Goal: Information Seeking & Learning: Find specific fact

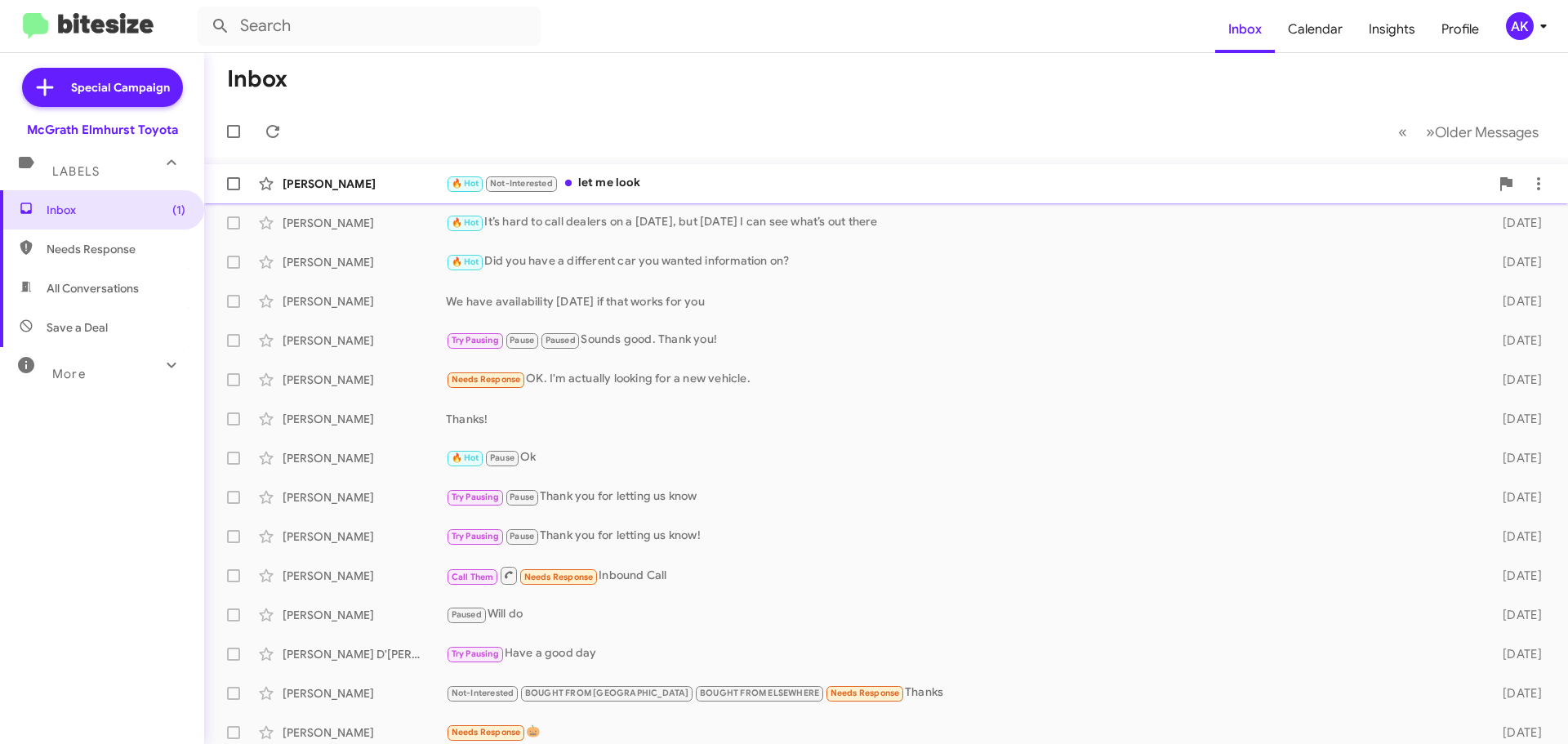
click at [629, 188] on div "🔥 Hot Not-Interested let me look" at bounding box center [967, 183] width 1044 height 19
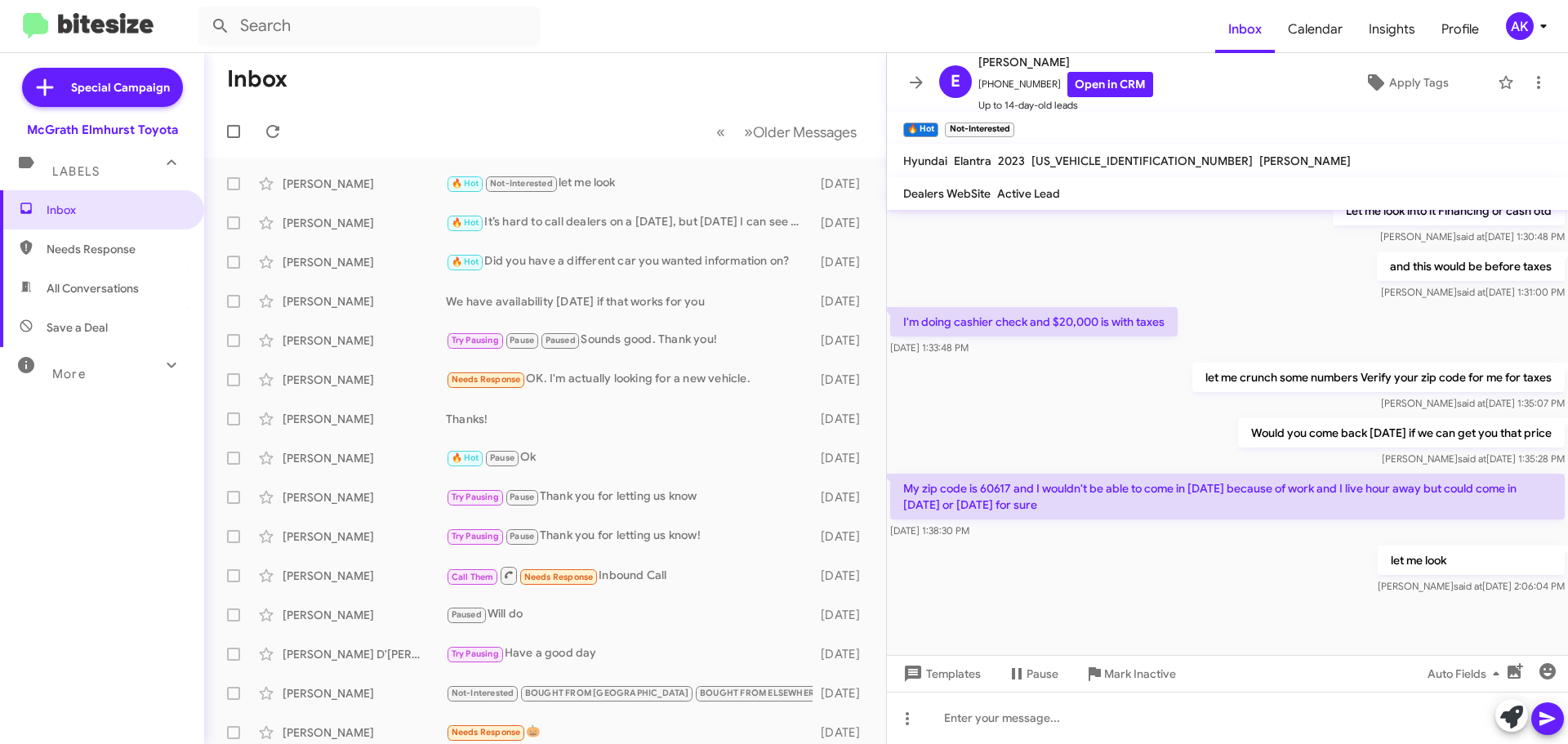
scroll to position [456, 0]
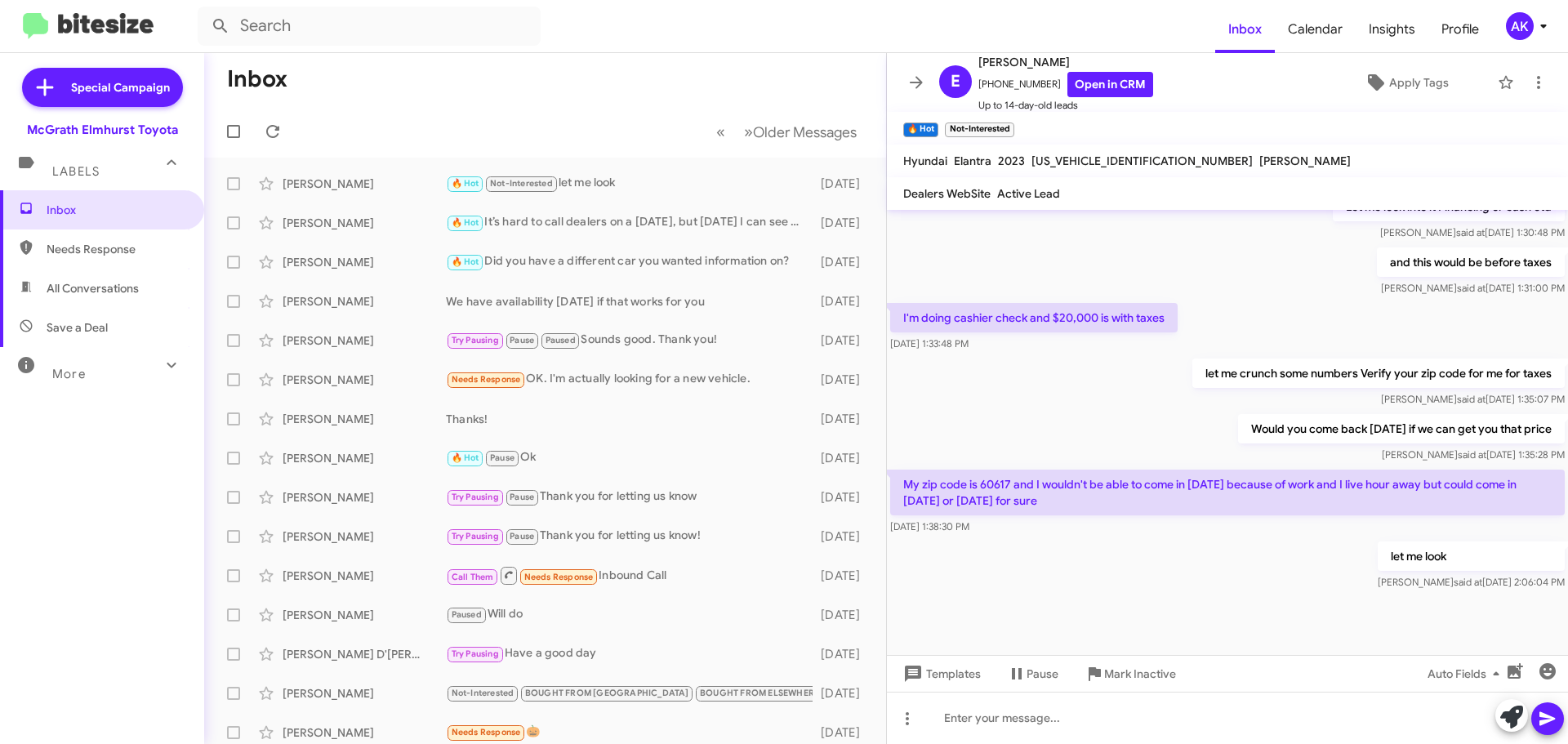
click at [79, 292] on span "All Conversations" at bounding box center [92, 288] width 92 height 16
type input "in:all-conversations"
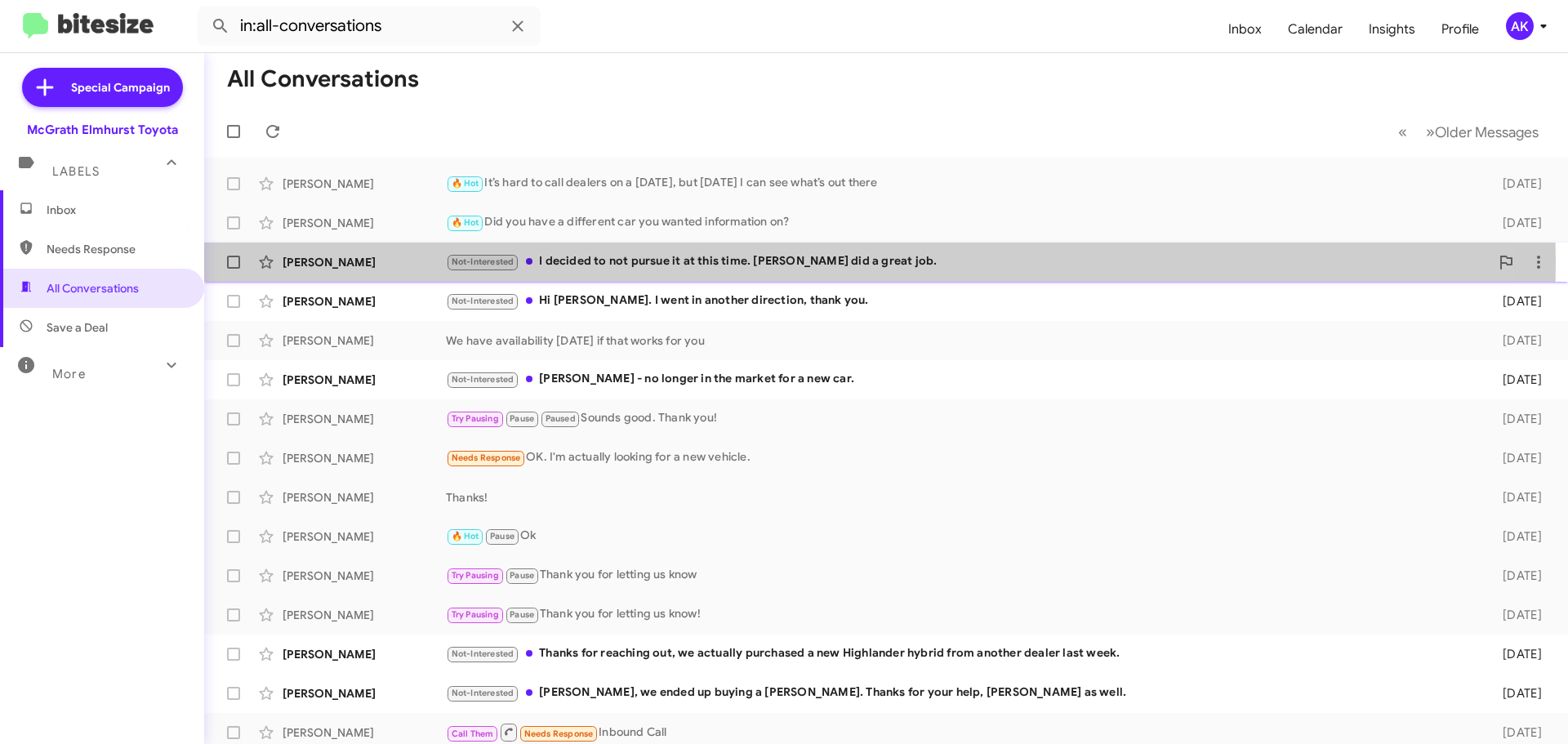
click at [601, 263] on div "Not-Interested I decided to not pursue it at this time. [PERSON_NAME] did a gre…" at bounding box center [967, 262] width 1044 height 19
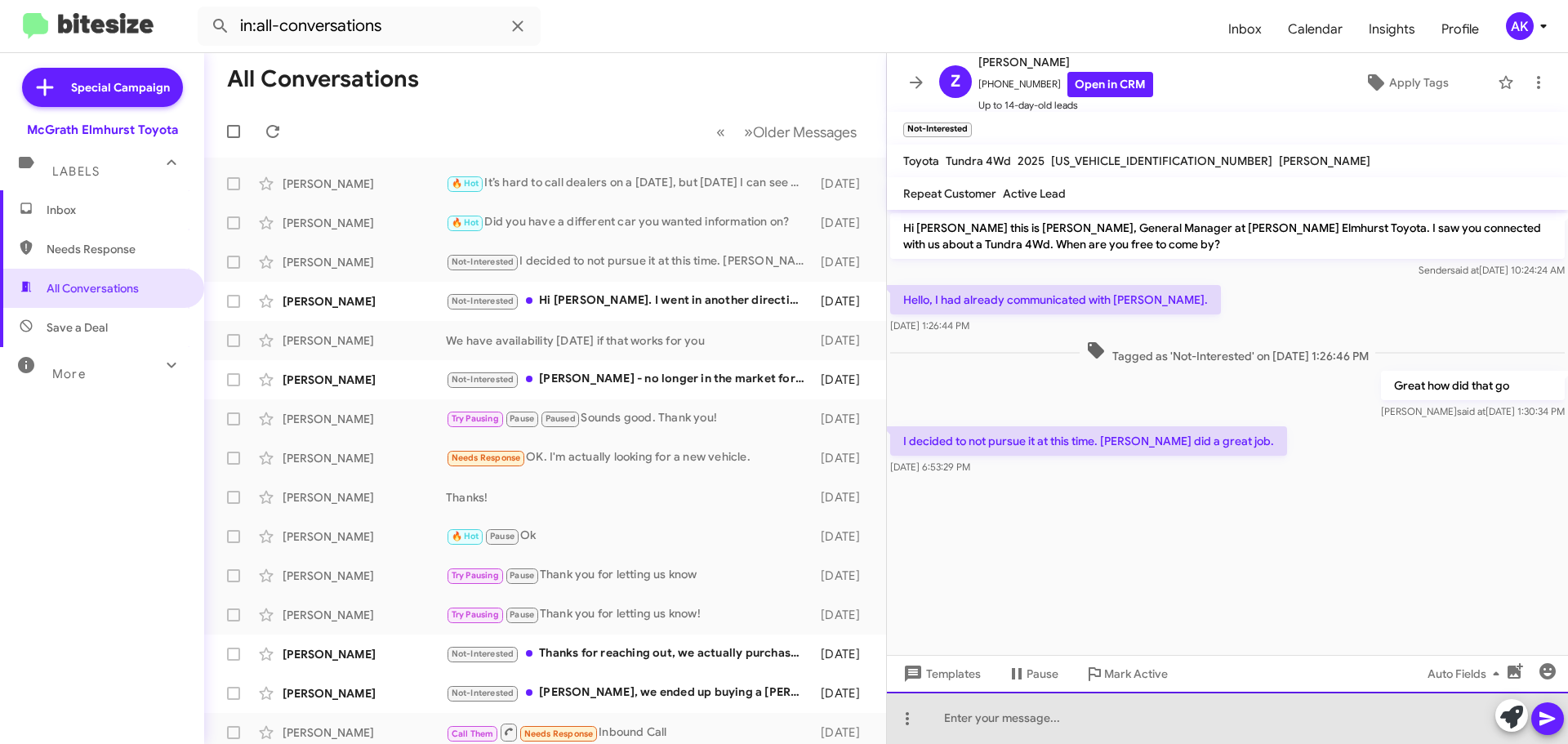
click at [1092, 717] on div at bounding box center [1227, 718] width 681 height 53
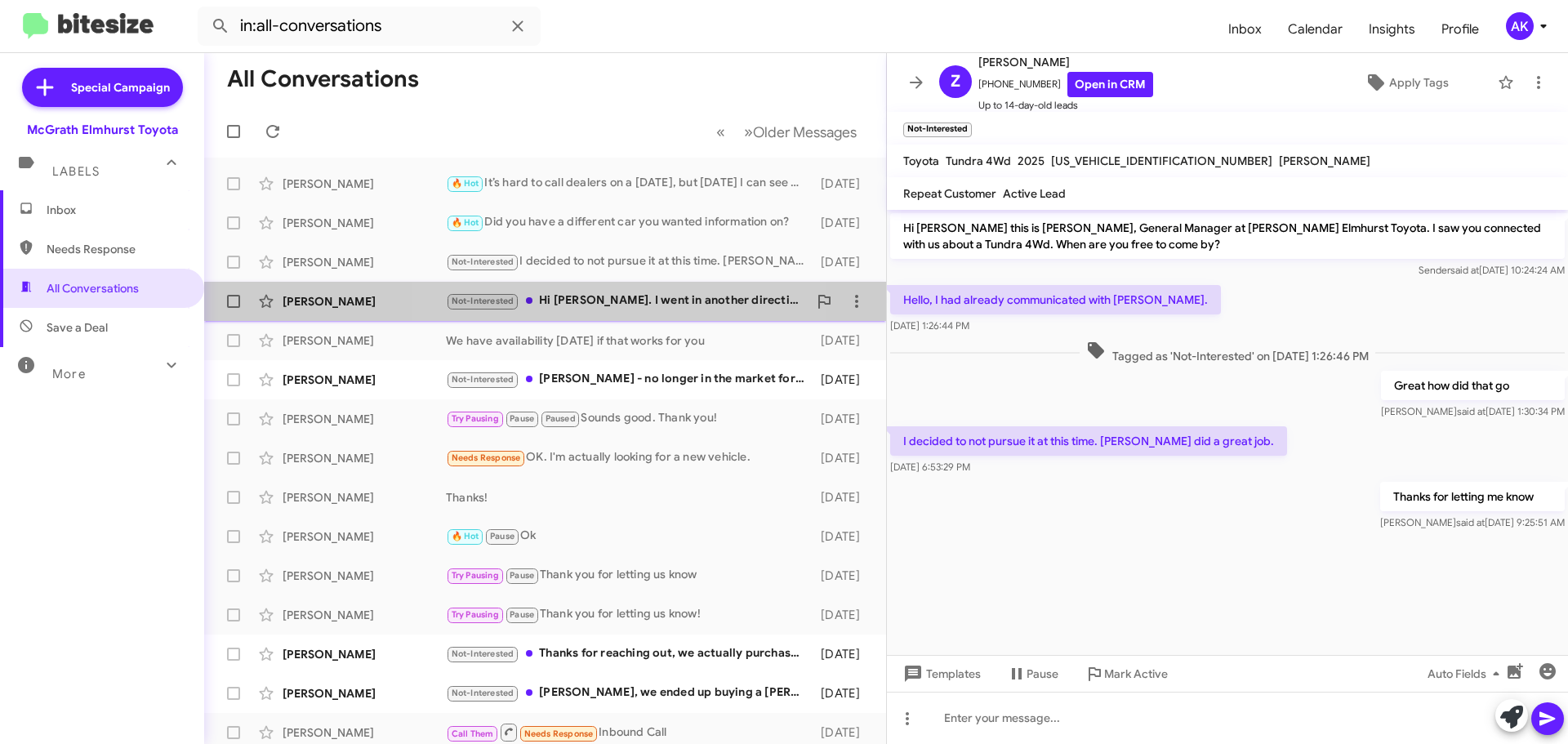
drag, startPoint x: 570, startPoint y: 302, endPoint x: 596, endPoint y: 300, distance: 26.1
click at [571, 302] on div "Not-Interested Hi [PERSON_NAME]. I went in another direction, thank you." at bounding box center [626, 300] width 362 height 19
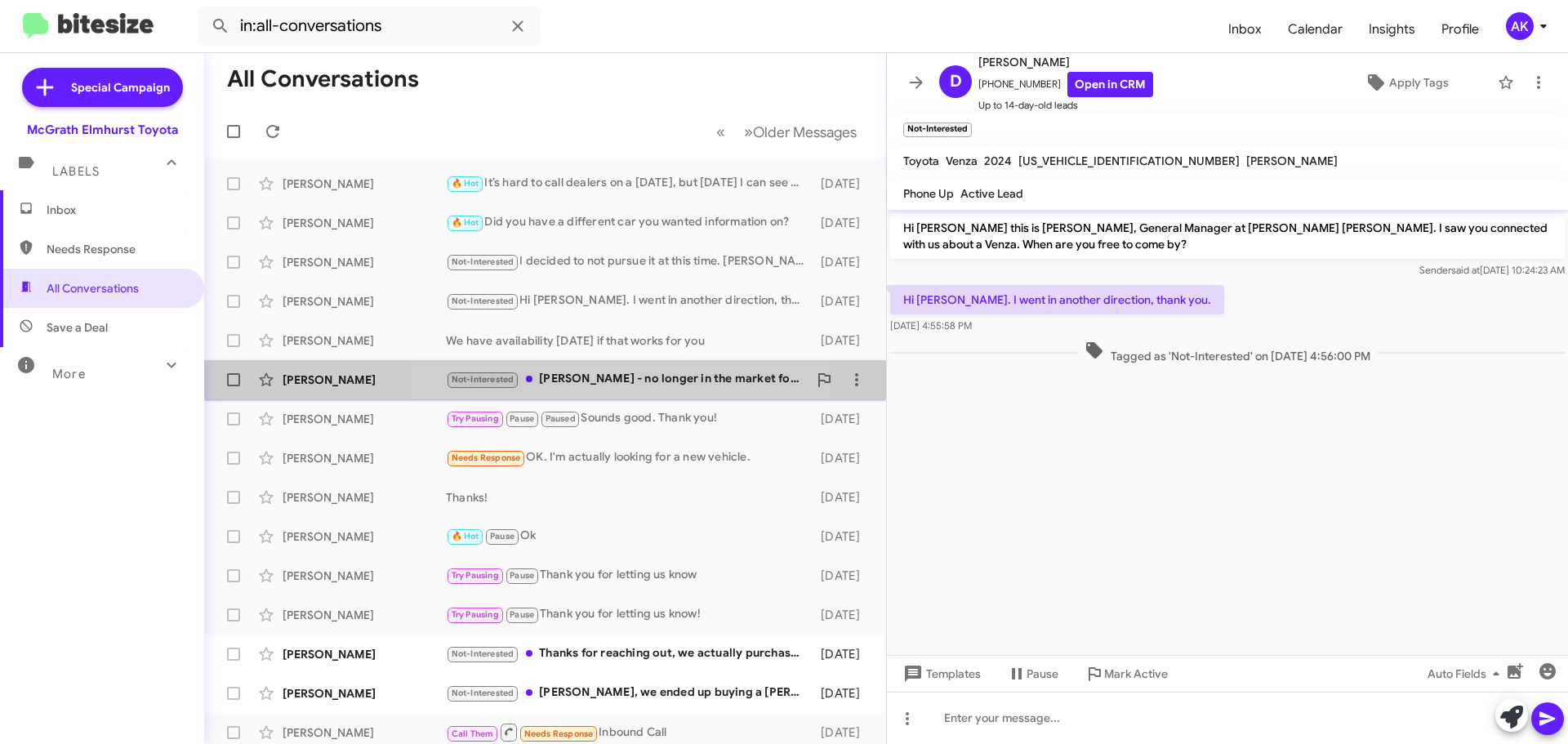
click at [619, 377] on div "Not-Interested [PERSON_NAME] - no longer in the market for a new car." at bounding box center [626, 379] width 362 height 19
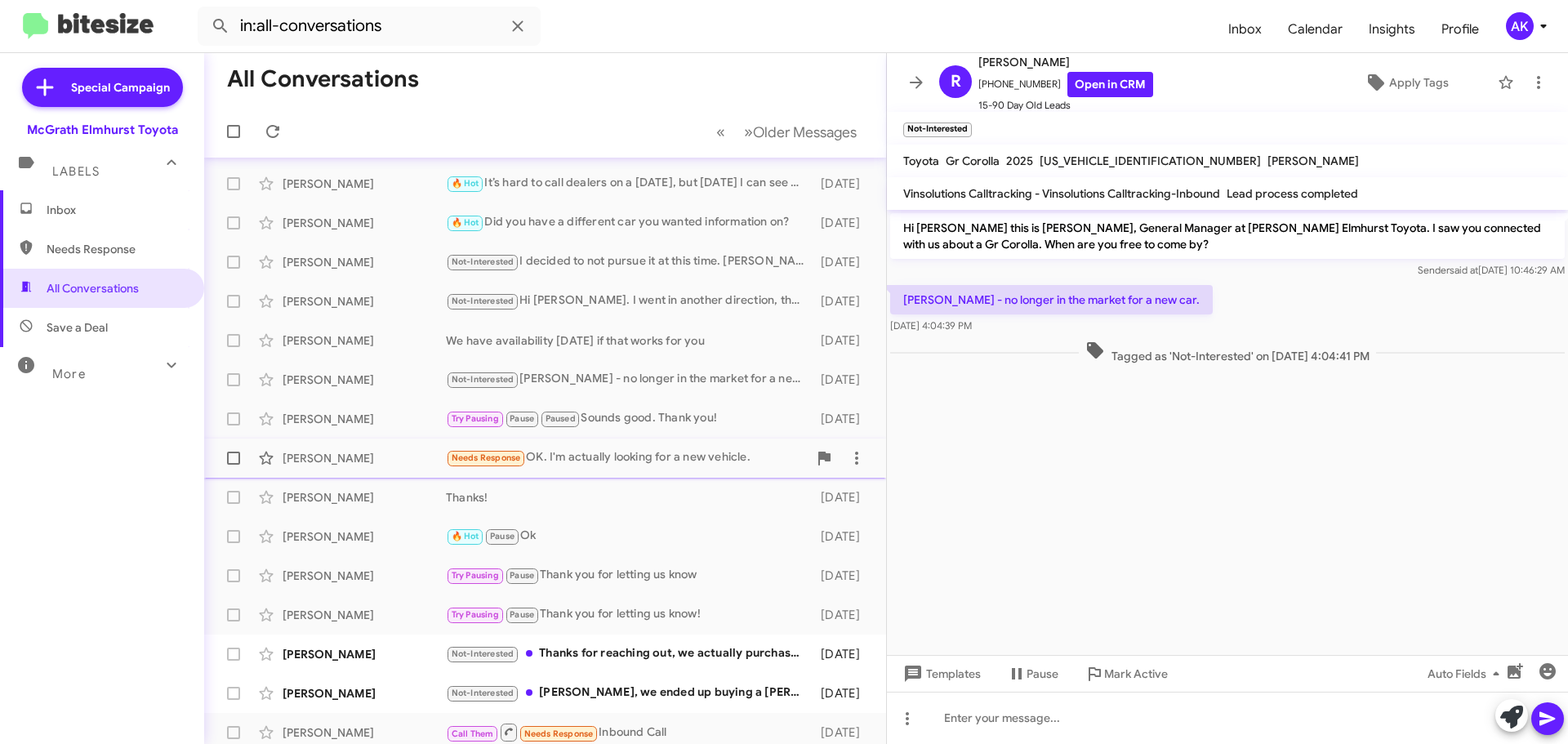
scroll to position [81, 0]
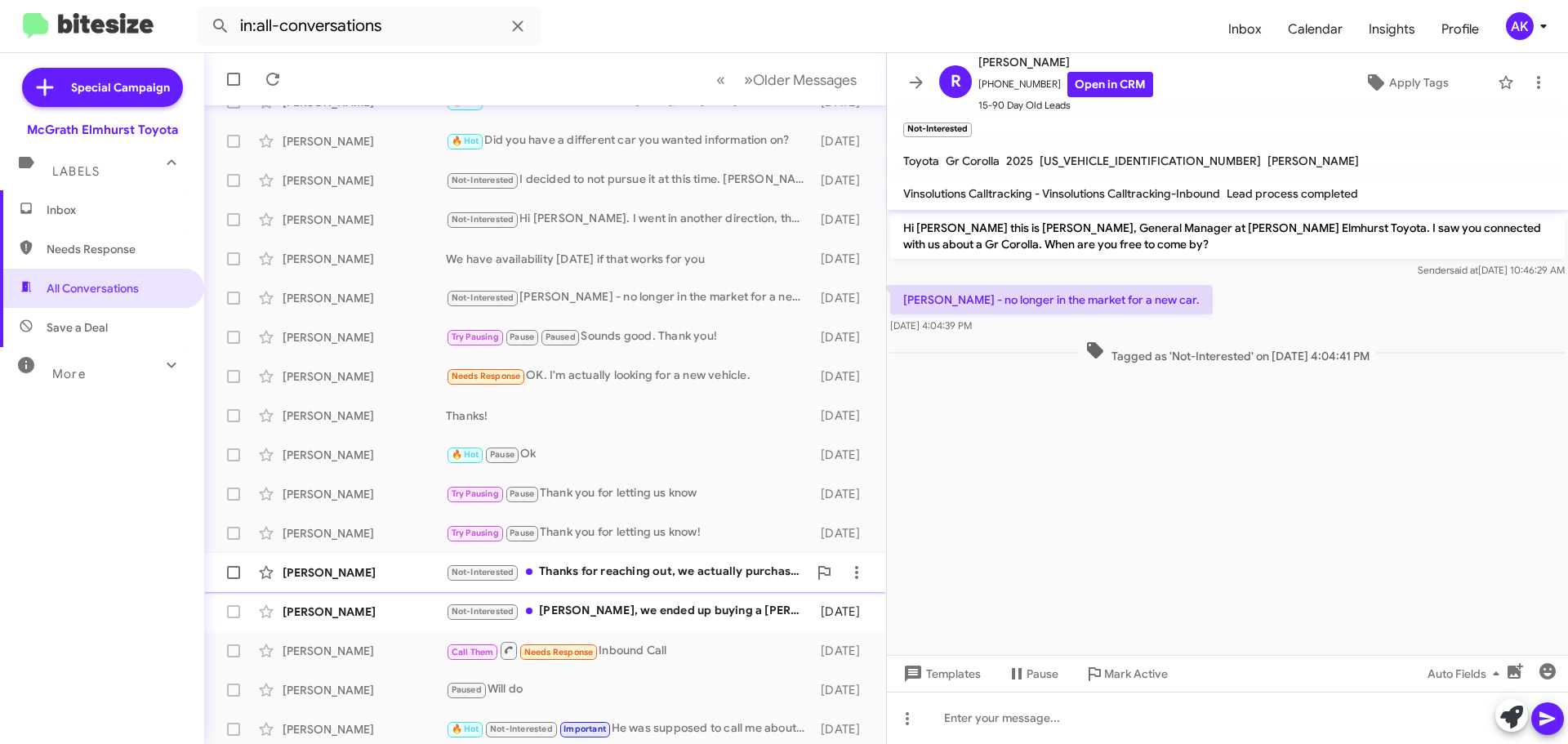
click at [578, 580] on div "Not-Interested Thanks for reaching out, we actually purchased a new Highlander …" at bounding box center [626, 572] width 362 height 19
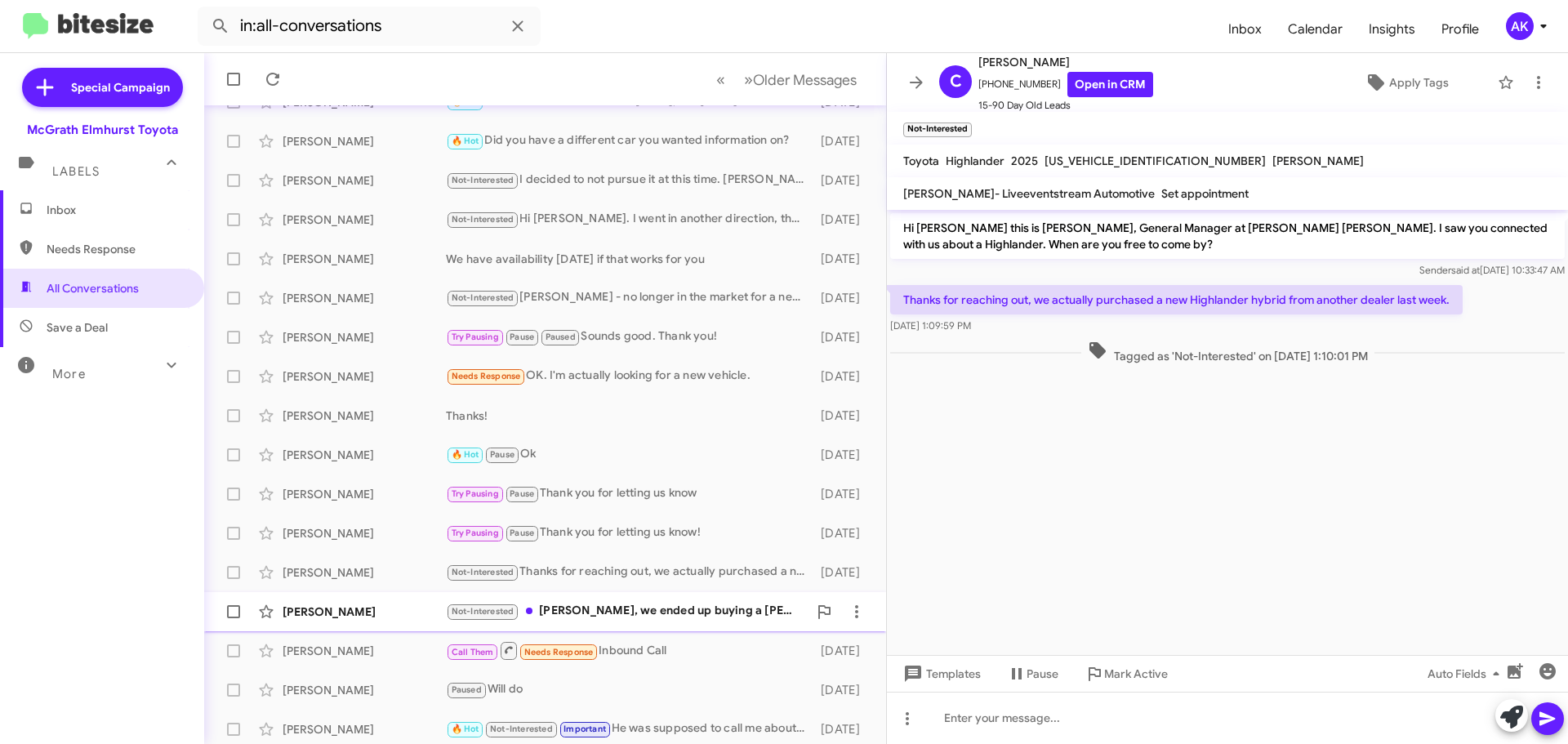
click at [597, 608] on div "Not-Interested [PERSON_NAME], we ended up buying a [PERSON_NAME]. Thanks for yo…" at bounding box center [626, 611] width 362 height 19
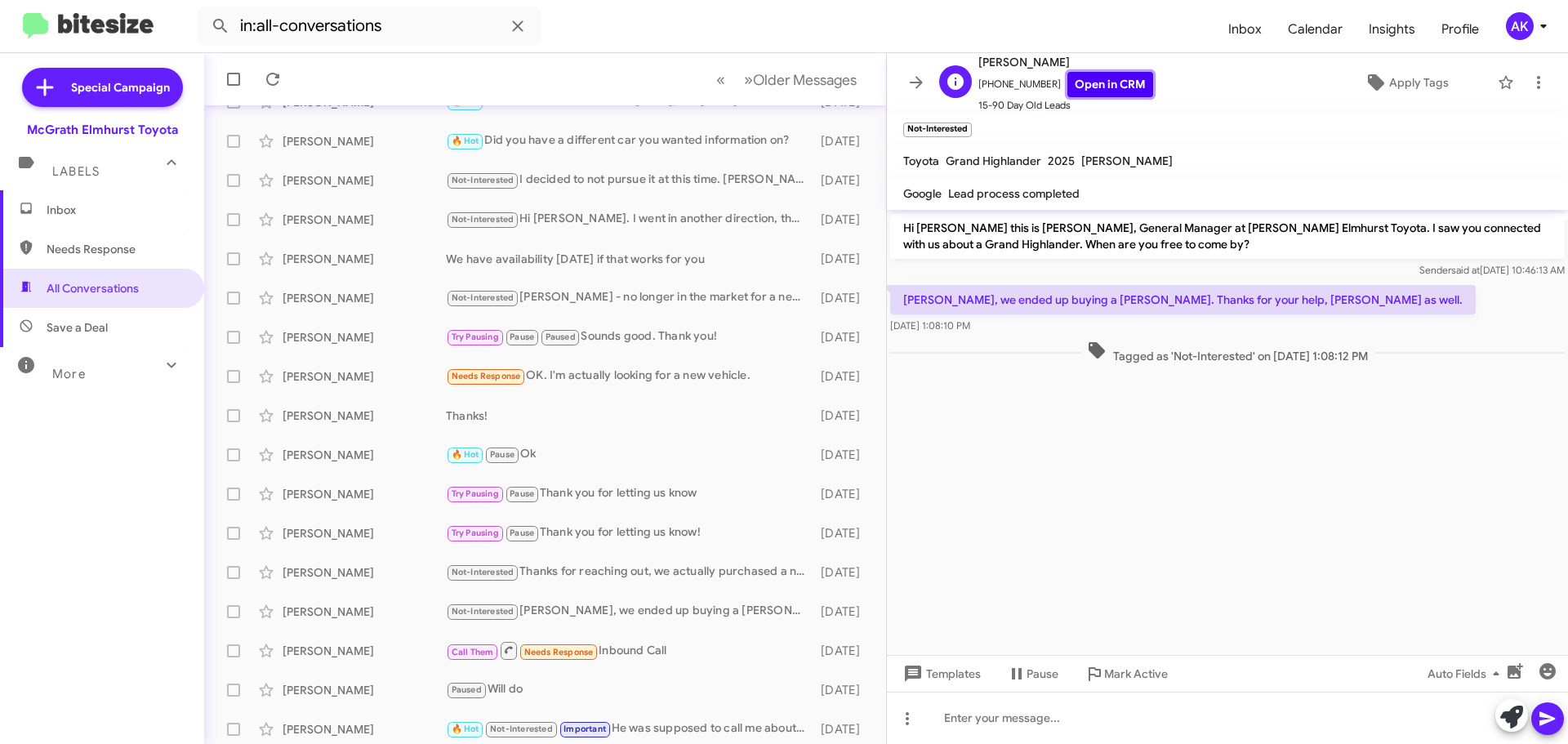
click at [1074, 78] on link "Open in CRM" at bounding box center [1110, 84] width 86 height 25
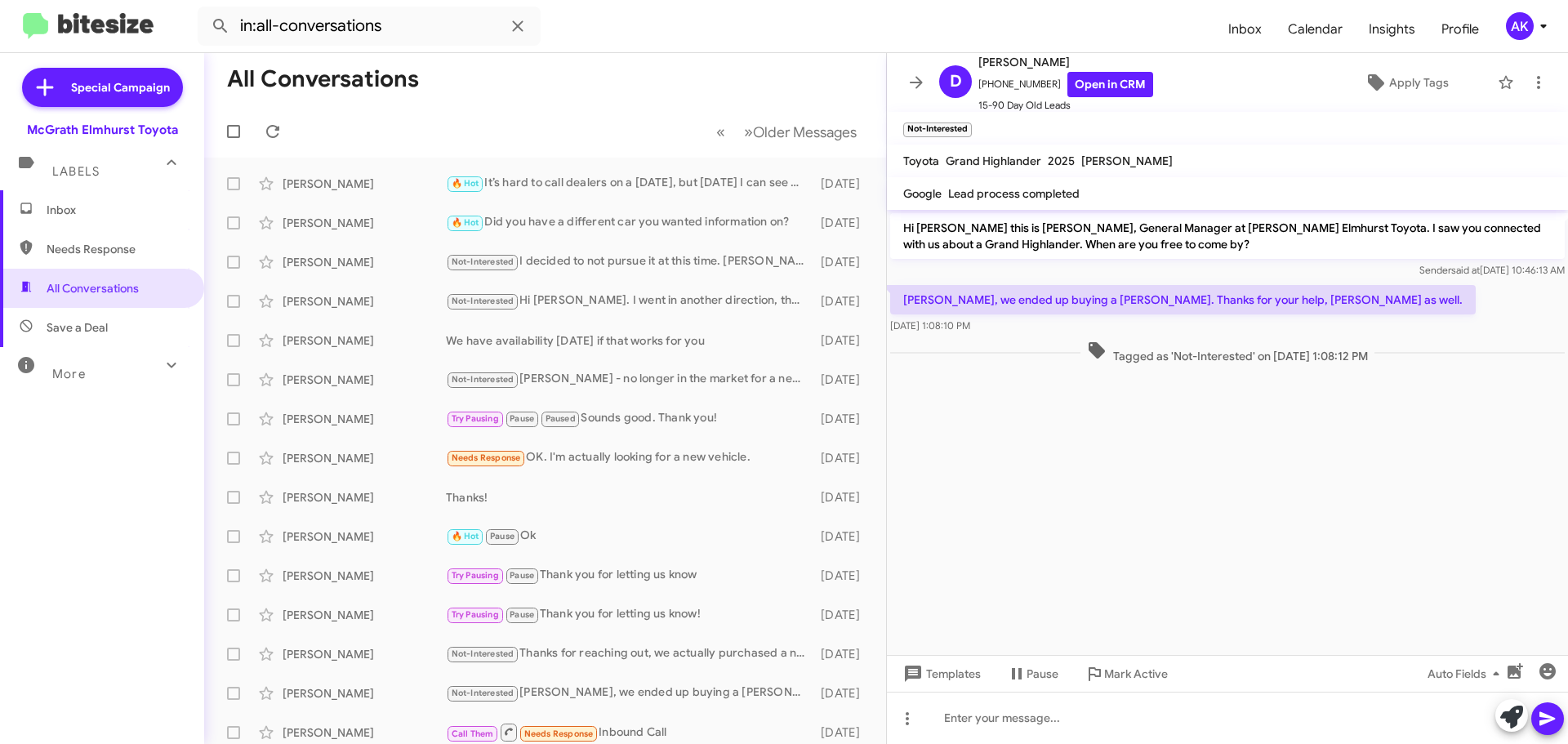
click at [123, 213] on span "Inbox" at bounding box center [115, 210] width 138 height 16
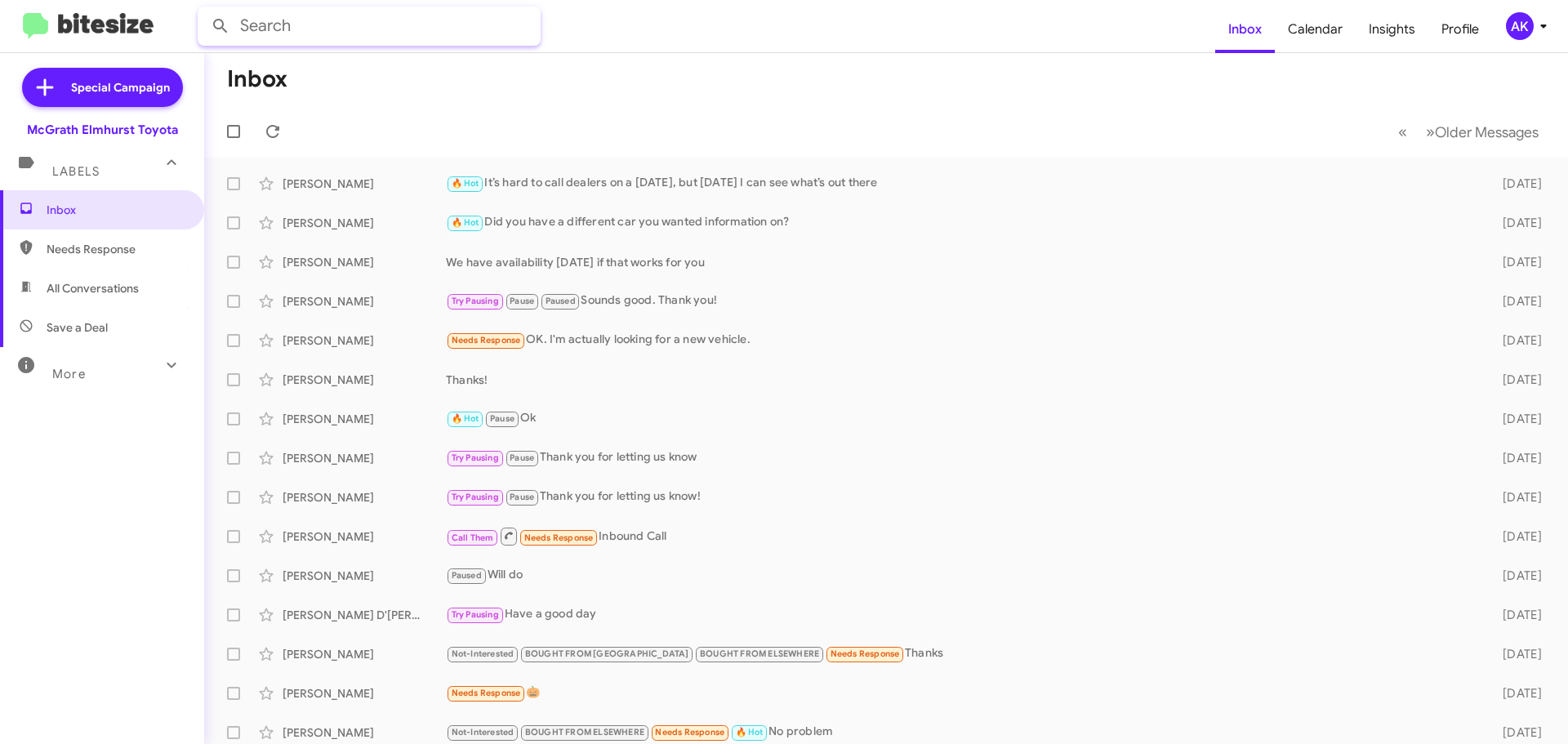
click at [296, 26] on input "text" at bounding box center [369, 26] width 343 height 39
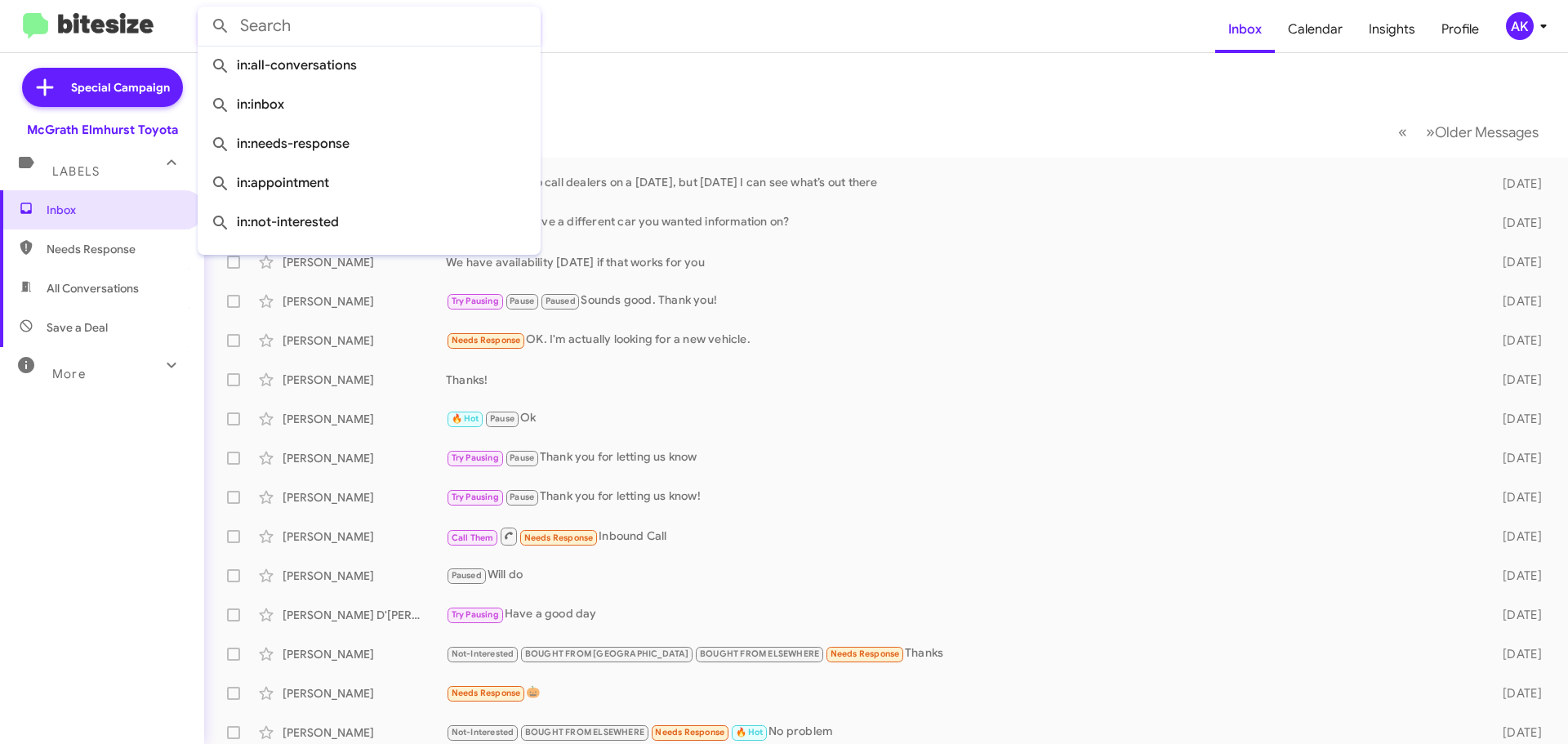
click at [290, 20] on input "text" at bounding box center [369, 26] width 343 height 39
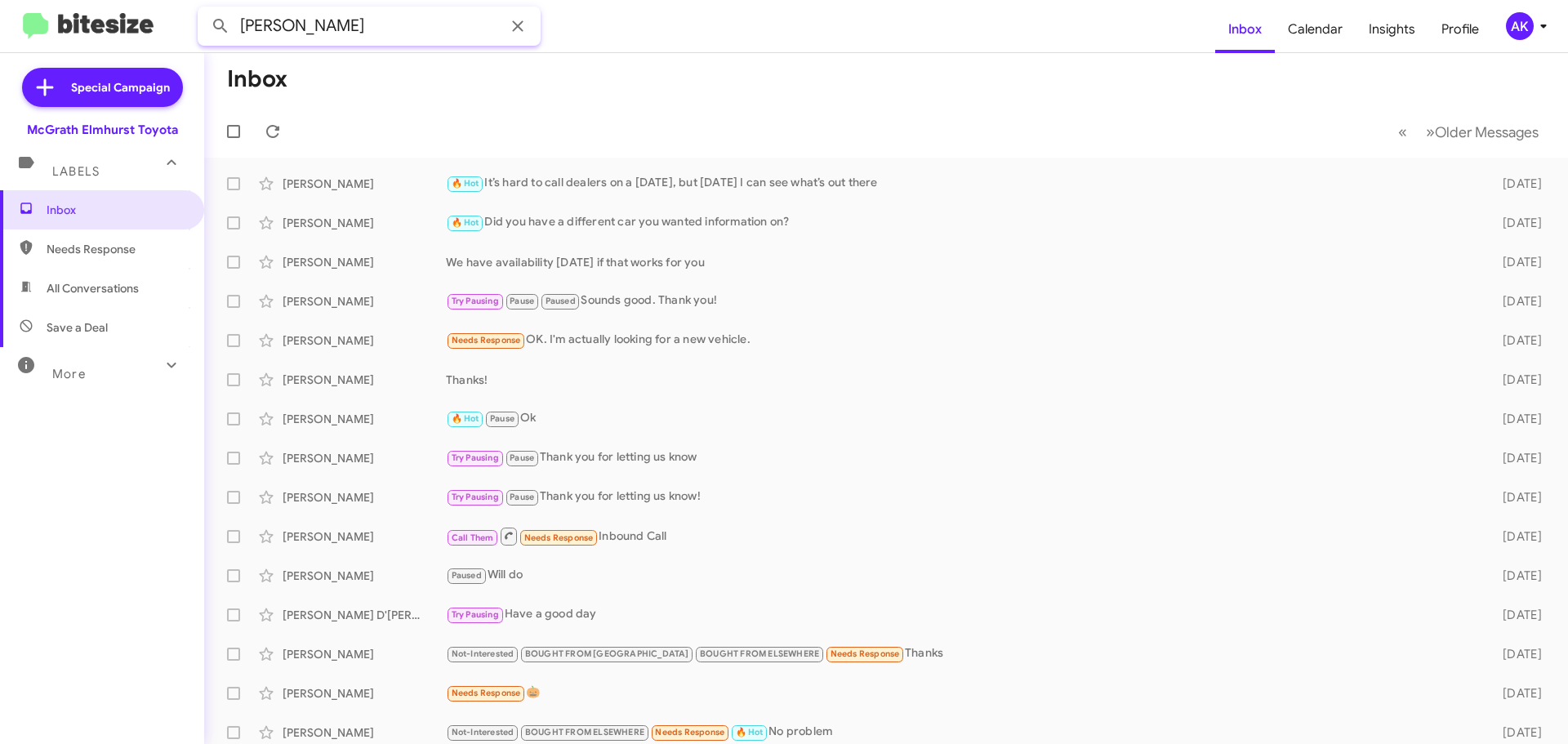
click at [204, 10] on button at bounding box center [221, 26] width 33 height 33
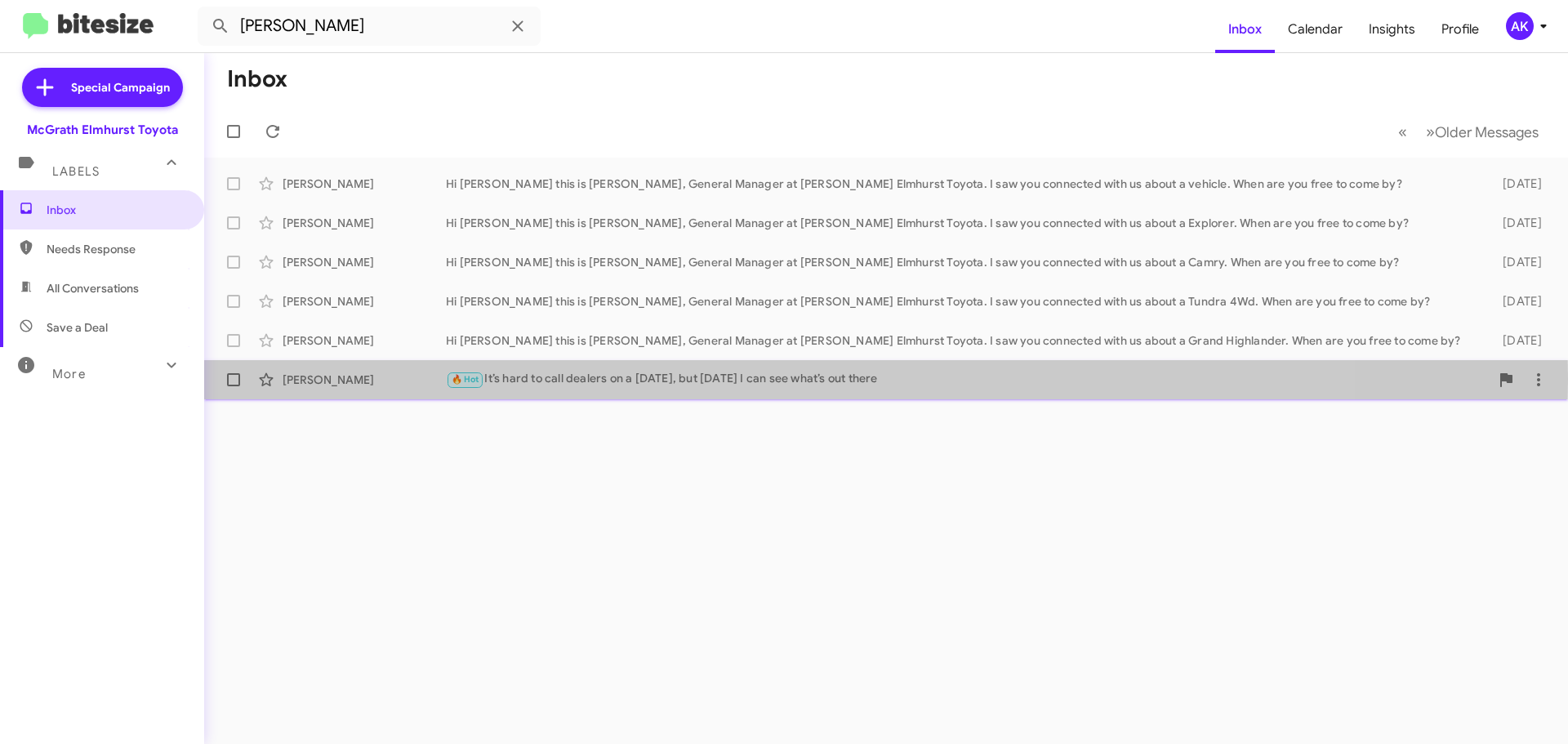
click at [529, 379] on div "🔥 Hot It’s hard to call dealers on a [DATE], but [DATE] I can see what’s out th…" at bounding box center [967, 379] width 1044 height 19
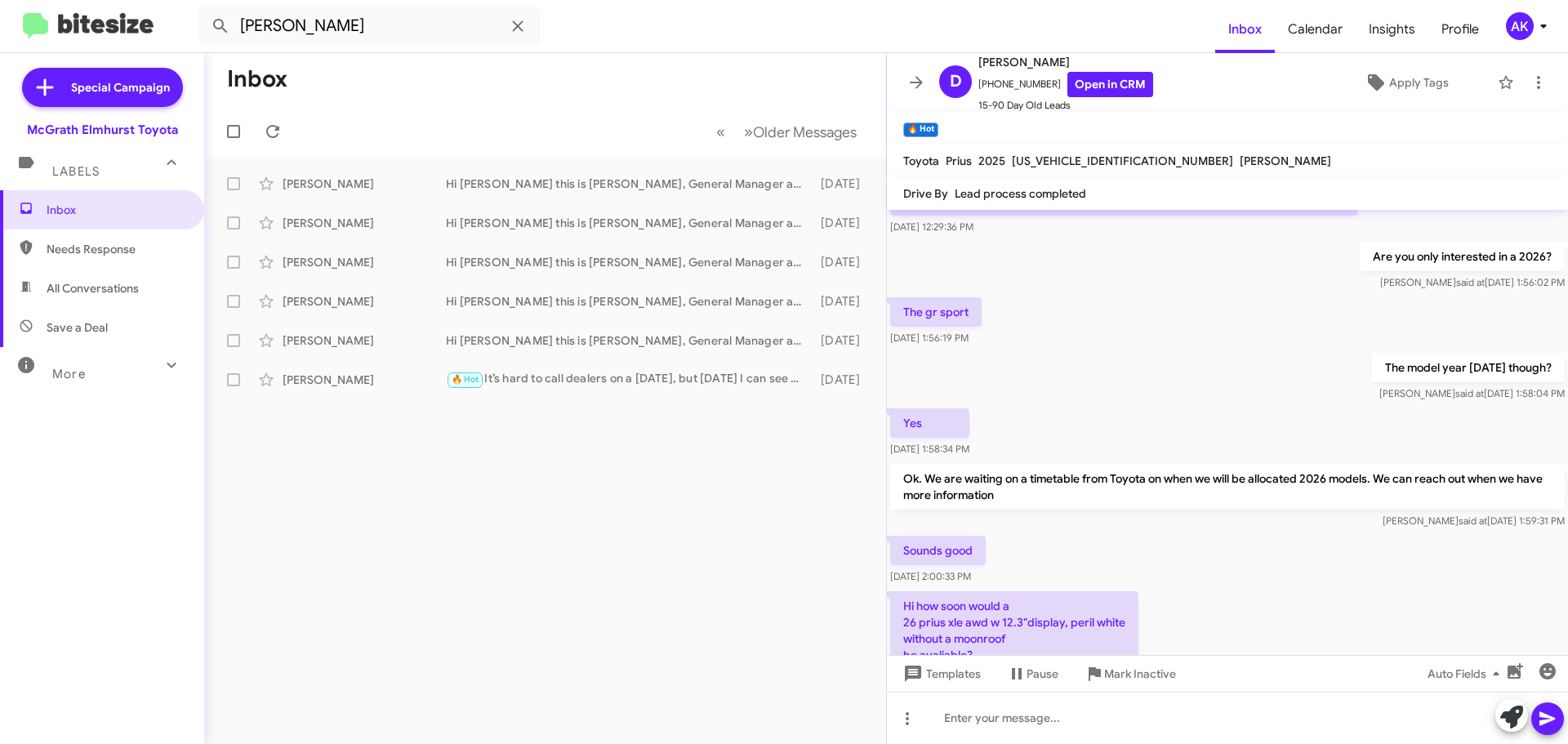
scroll to position [176, 0]
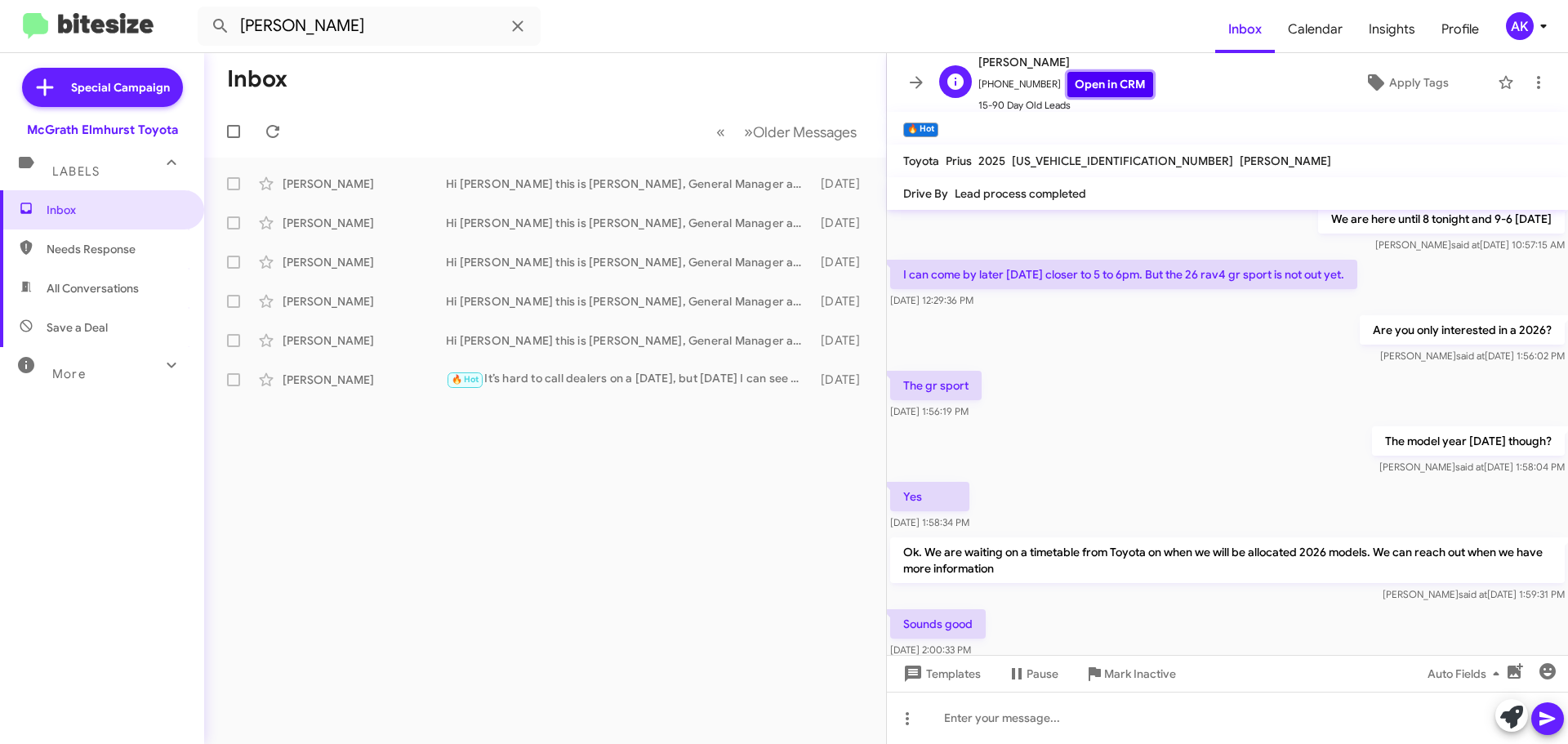
click at [1092, 79] on link "Open in CRM" at bounding box center [1110, 84] width 86 height 25
drag, startPoint x: 384, startPoint y: 25, endPoint x: 119, endPoint y: 17, distance: 265.1
click at [120, 17] on mat-toolbar "[PERSON_NAME] Inbox Calendar Insights Profile AK" at bounding box center [784, 26] width 1568 height 53
paste input "630) 489-8373"
click at [204, 10] on button at bounding box center [221, 26] width 33 height 33
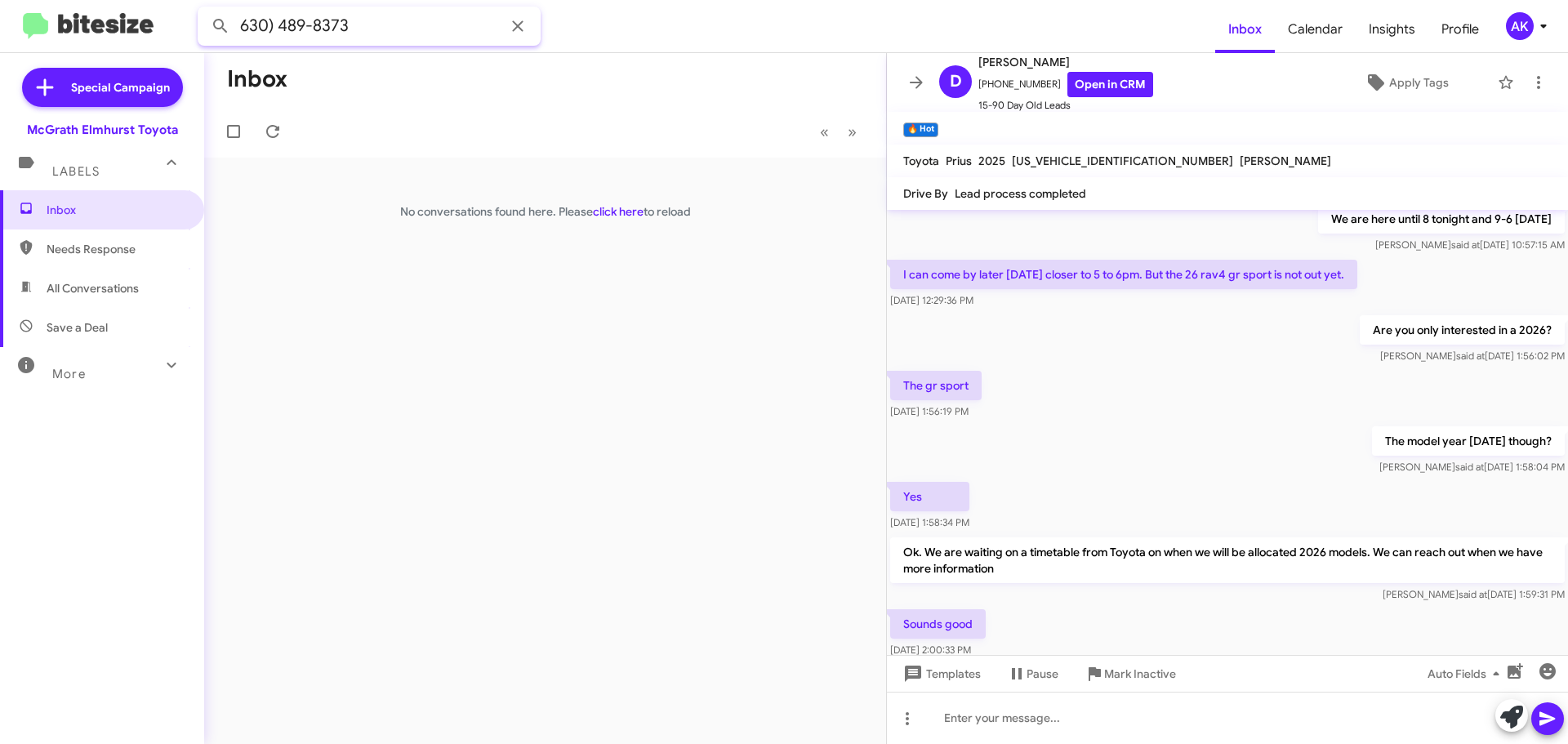
drag, startPoint x: 354, startPoint y: 14, endPoint x: -38, endPoint y: -40, distance: 395.7
click at [0, 0] on html "630) 489-8373 Inbox Calendar Insights Profile AK Special Campaign [PERSON_NAME]…" at bounding box center [784, 372] width 1568 height 744
click at [373, 24] on input "630) 489-8373" at bounding box center [369, 26] width 343 height 39
paste input "[PERSON_NAME]"
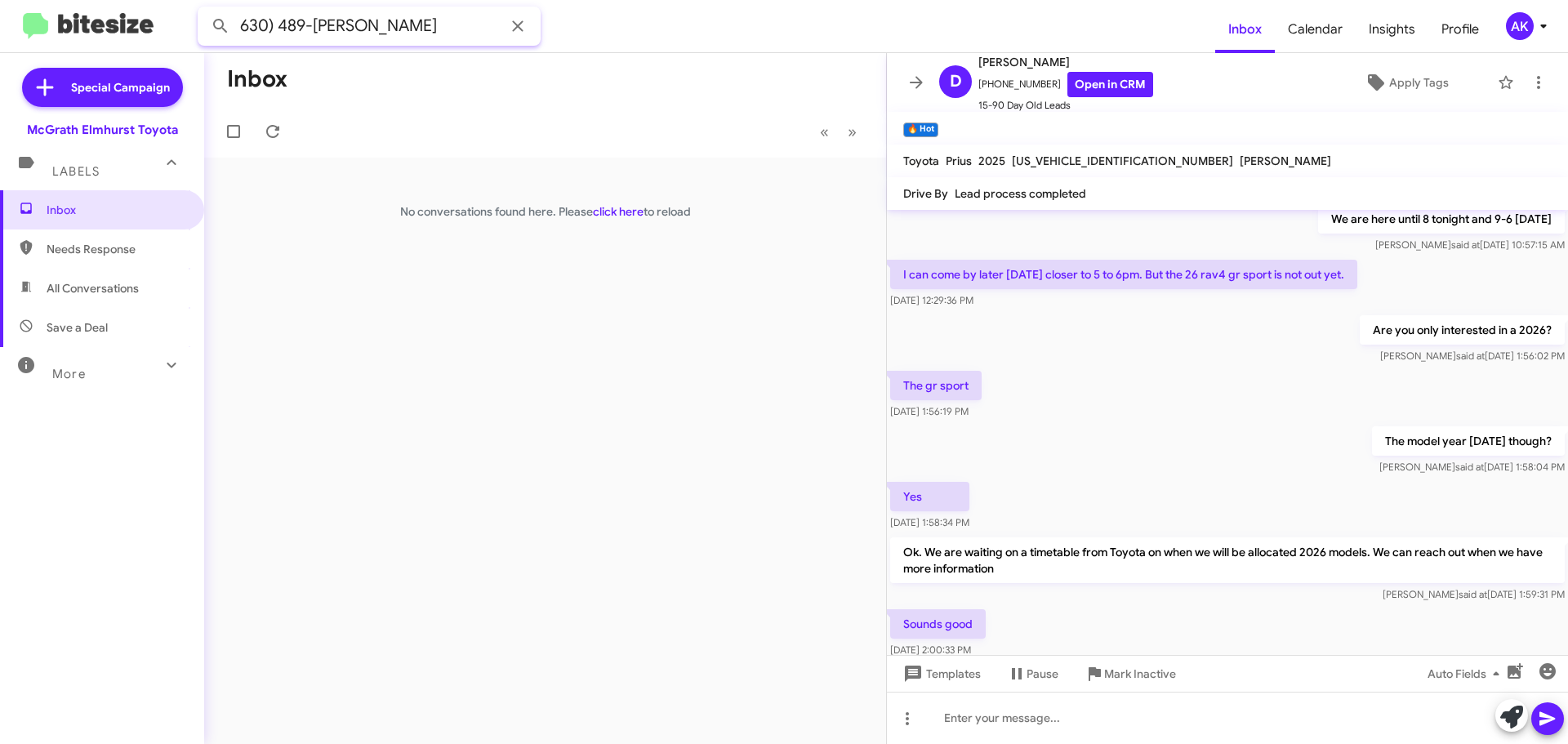
click at [361, 19] on input "630) 489-[PERSON_NAME]" at bounding box center [369, 26] width 343 height 39
paste input "text"
click at [361, 19] on input "[PERSON_NAME]" at bounding box center [369, 26] width 343 height 39
type input "[PERSON_NAME]"
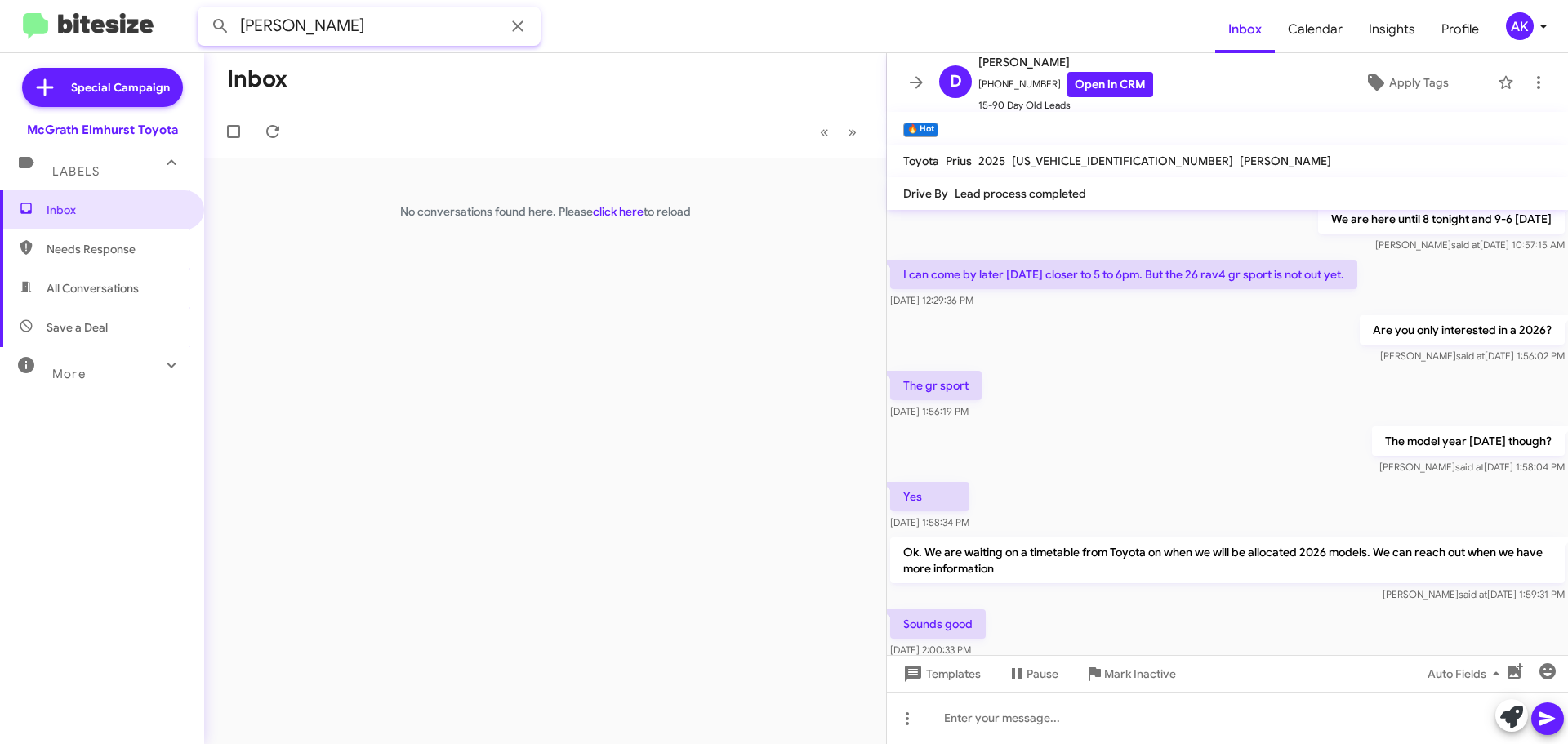
click at [204, 10] on button at bounding box center [221, 26] width 33 height 33
click at [596, 187] on div "Hi [PERSON_NAME] this is [PERSON_NAME], General Manager at [PERSON_NAME] Elmhur…" at bounding box center [626, 184] width 362 height 16
